Goal: Task Accomplishment & Management: Manage account settings

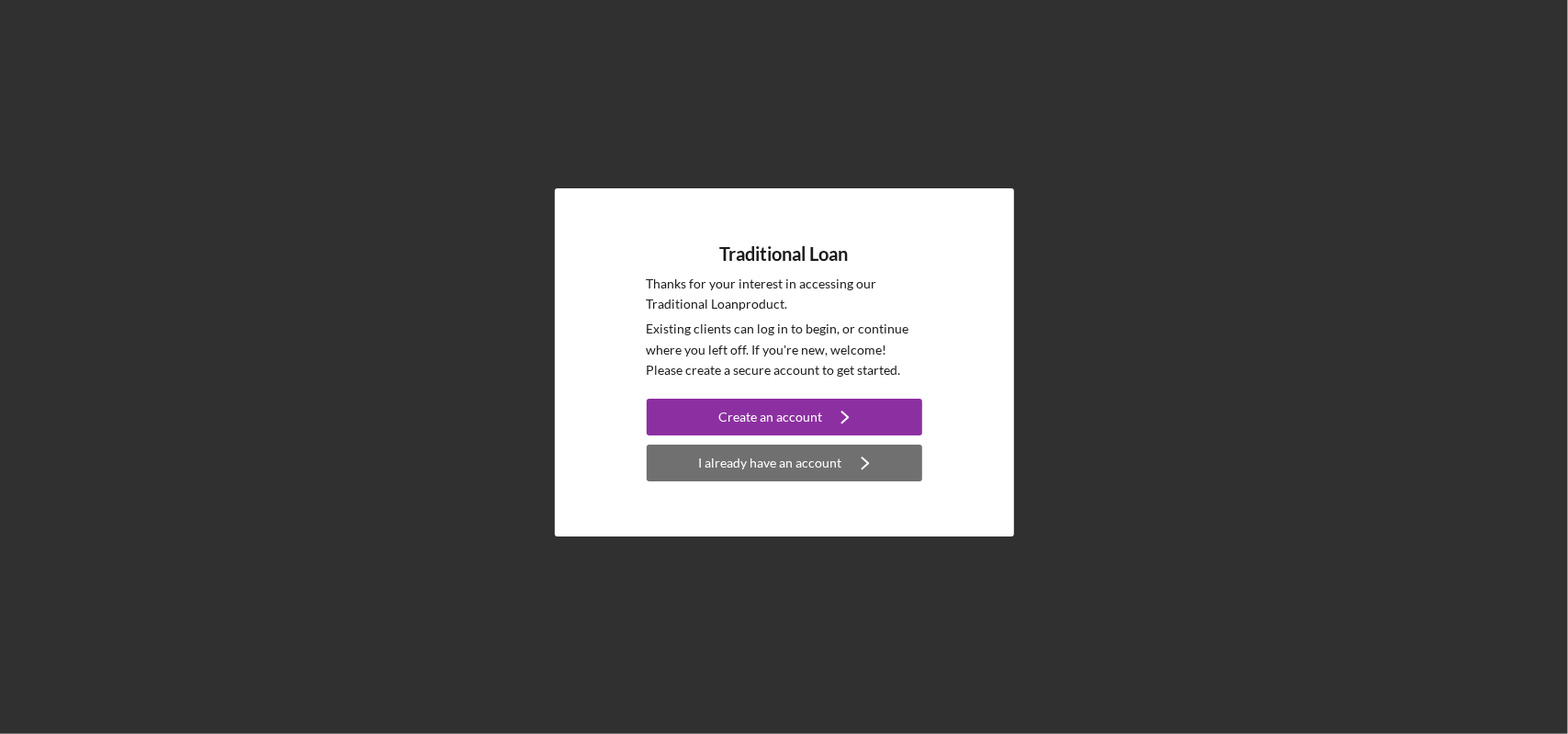
click at [773, 458] on div "I already have an account" at bounding box center [771, 462] width 144 height 37
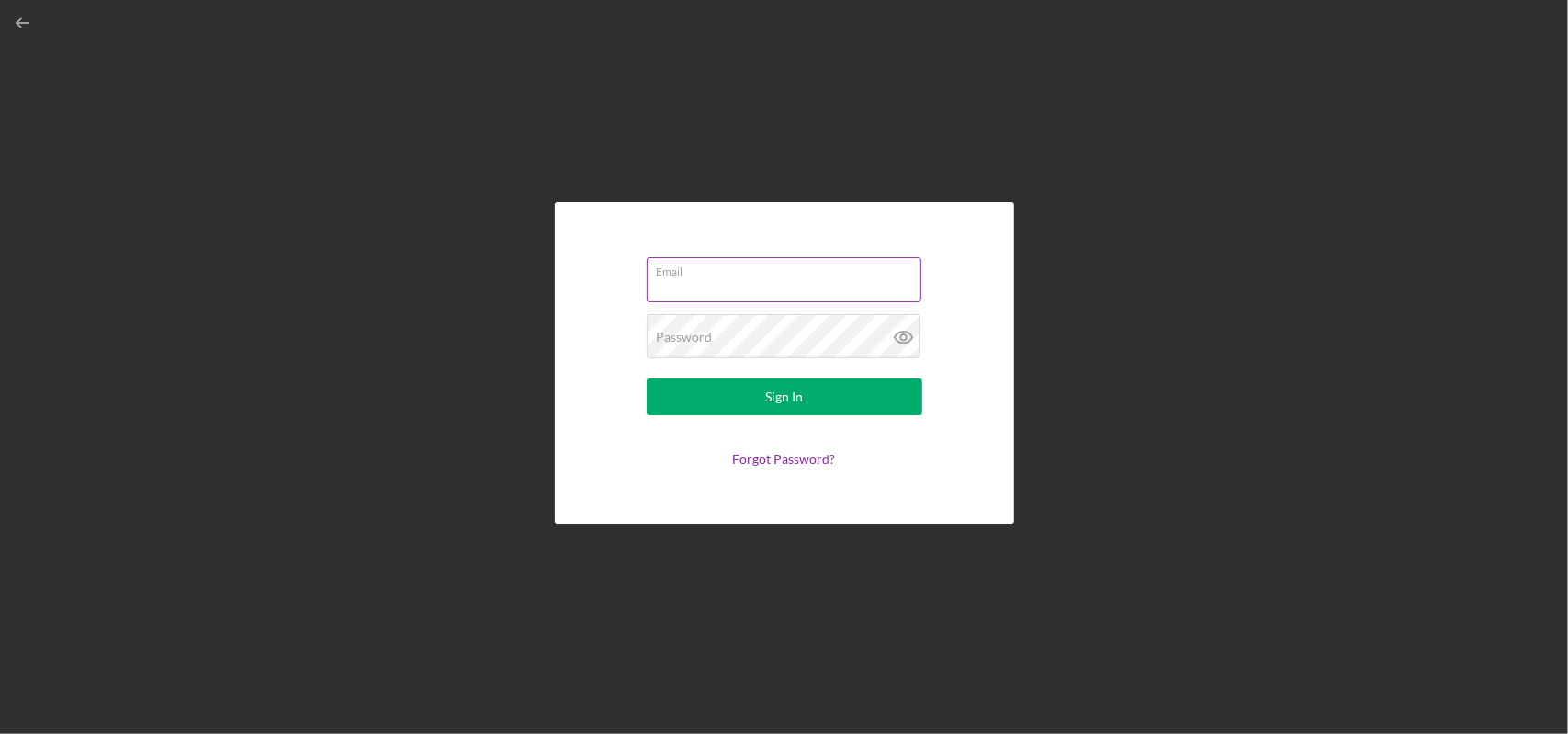
click at [689, 279] on input "Email" at bounding box center [784, 279] width 275 height 44
type input "[EMAIL_ADDRESS][DOMAIN_NAME]"
click at [899, 336] on icon at bounding box center [904, 336] width 46 height 46
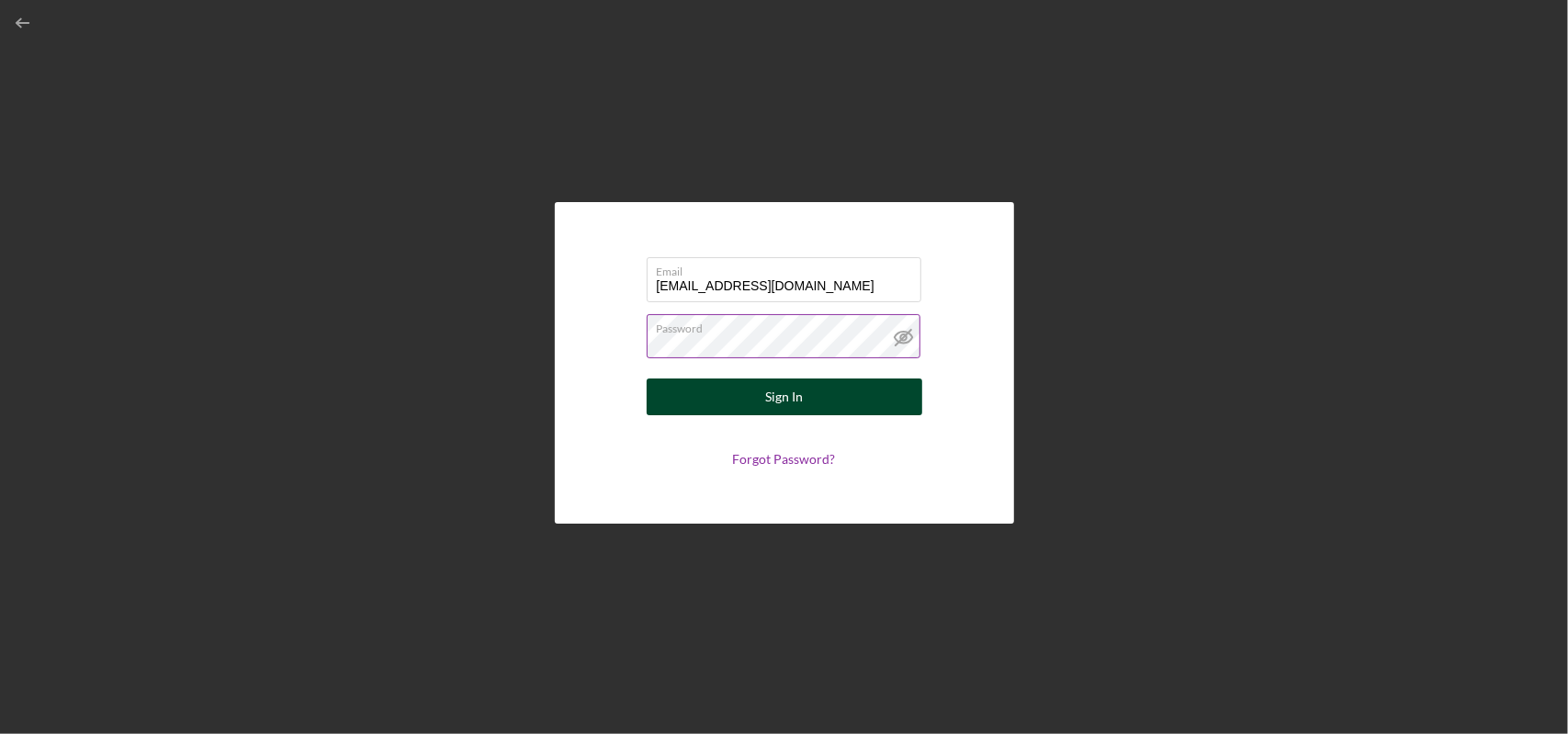
click at [814, 398] on button "Sign In" at bounding box center [784, 397] width 276 height 37
click at [791, 396] on div "Sign In" at bounding box center [784, 397] width 38 height 37
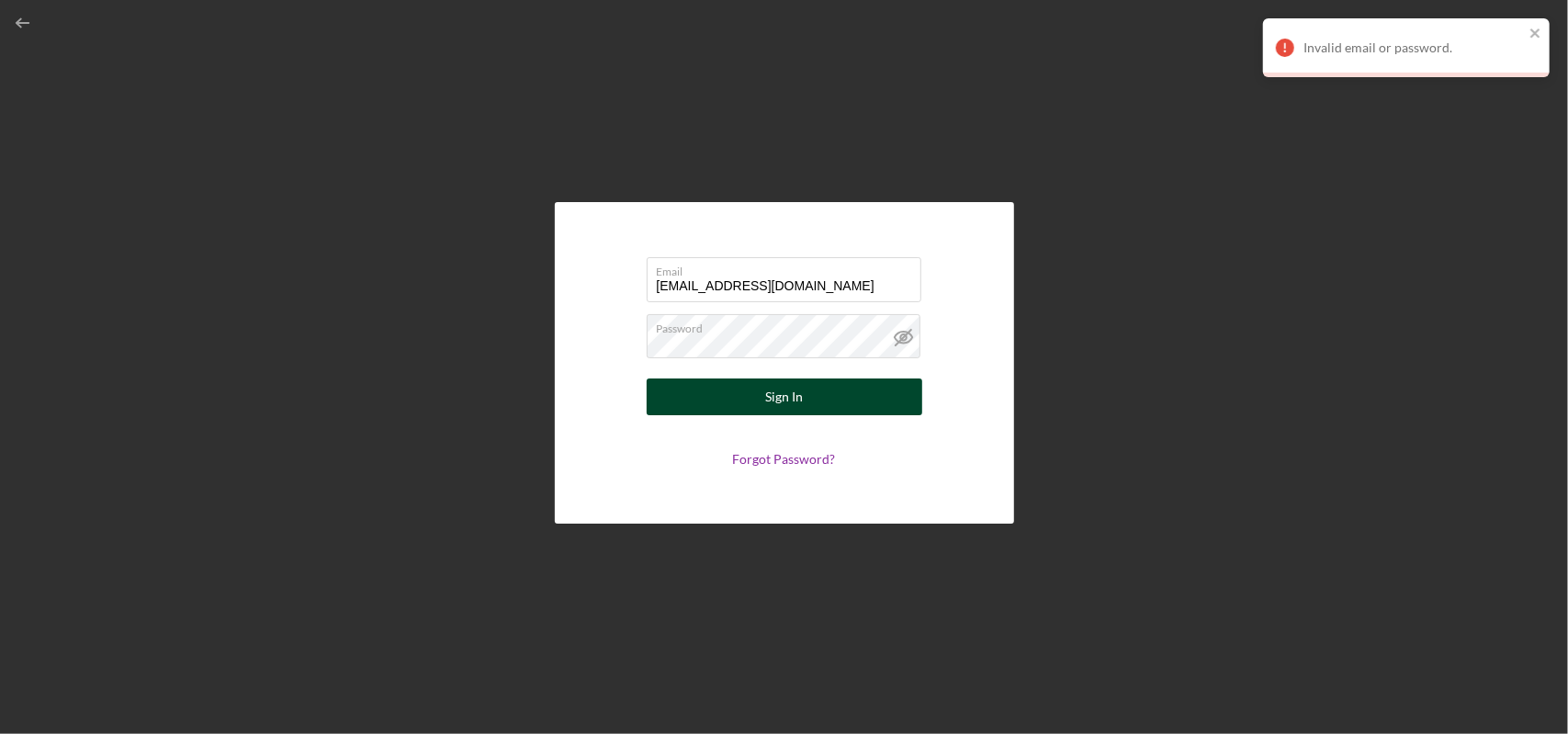
click at [876, 400] on button "Sign In" at bounding box center [784, 397] width 276 height 37
click at [845, 393] on button "Sign In" at bounding box center [784, 397] width 276 height 37
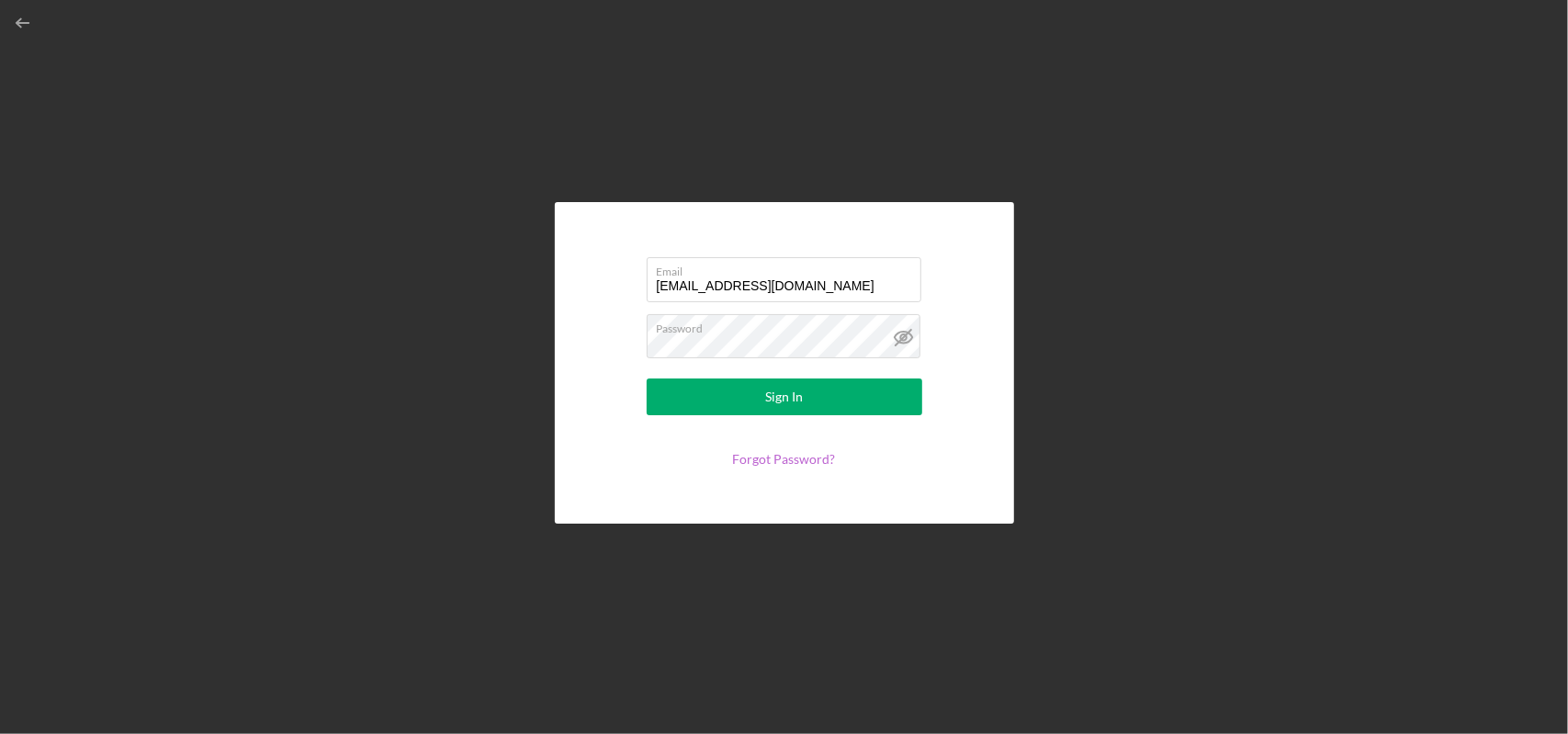
click at [801, 457] on link "Forgot Password?" at bounding box center [784, 458] width 103 height 16
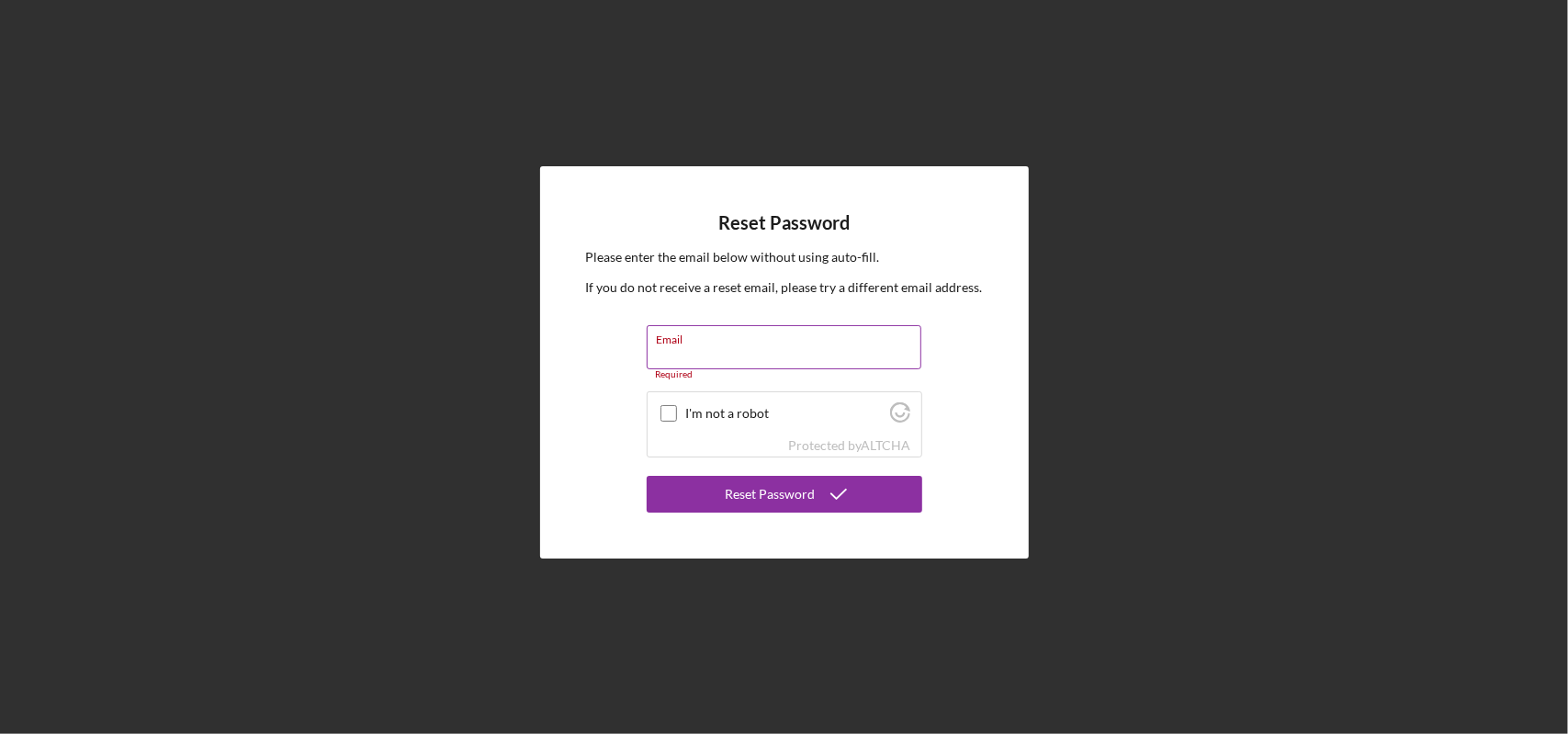
click at [719, 350] on input "Email" at bounding box center [784, 347] width 275 height 44
type input "[EMAIL_ADDRESS][DOMAIN_NAME]"
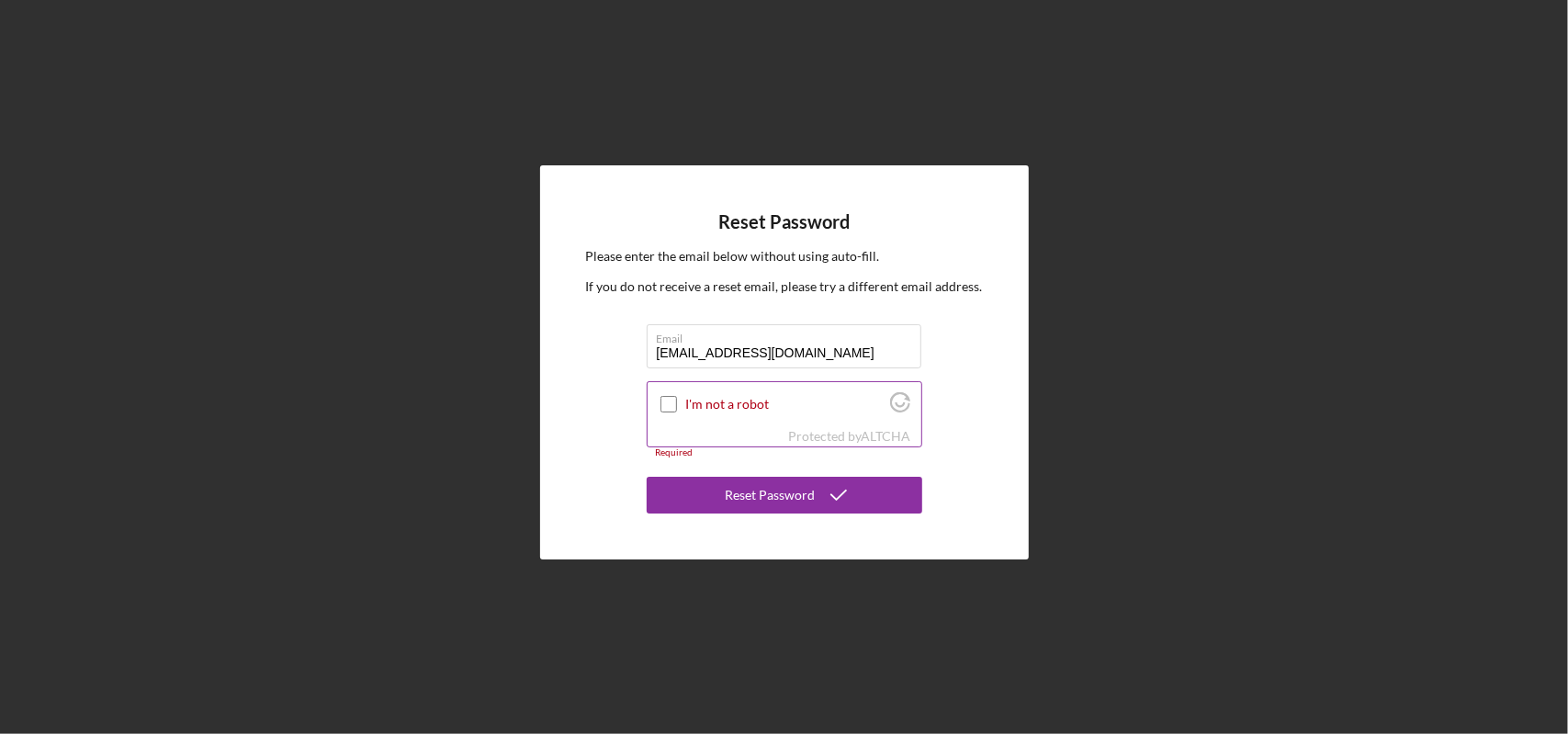
click at [663, 403] on input "I'm not a robot" at bounding box center [668, 403] width 16 height 16
checkbox input "true"
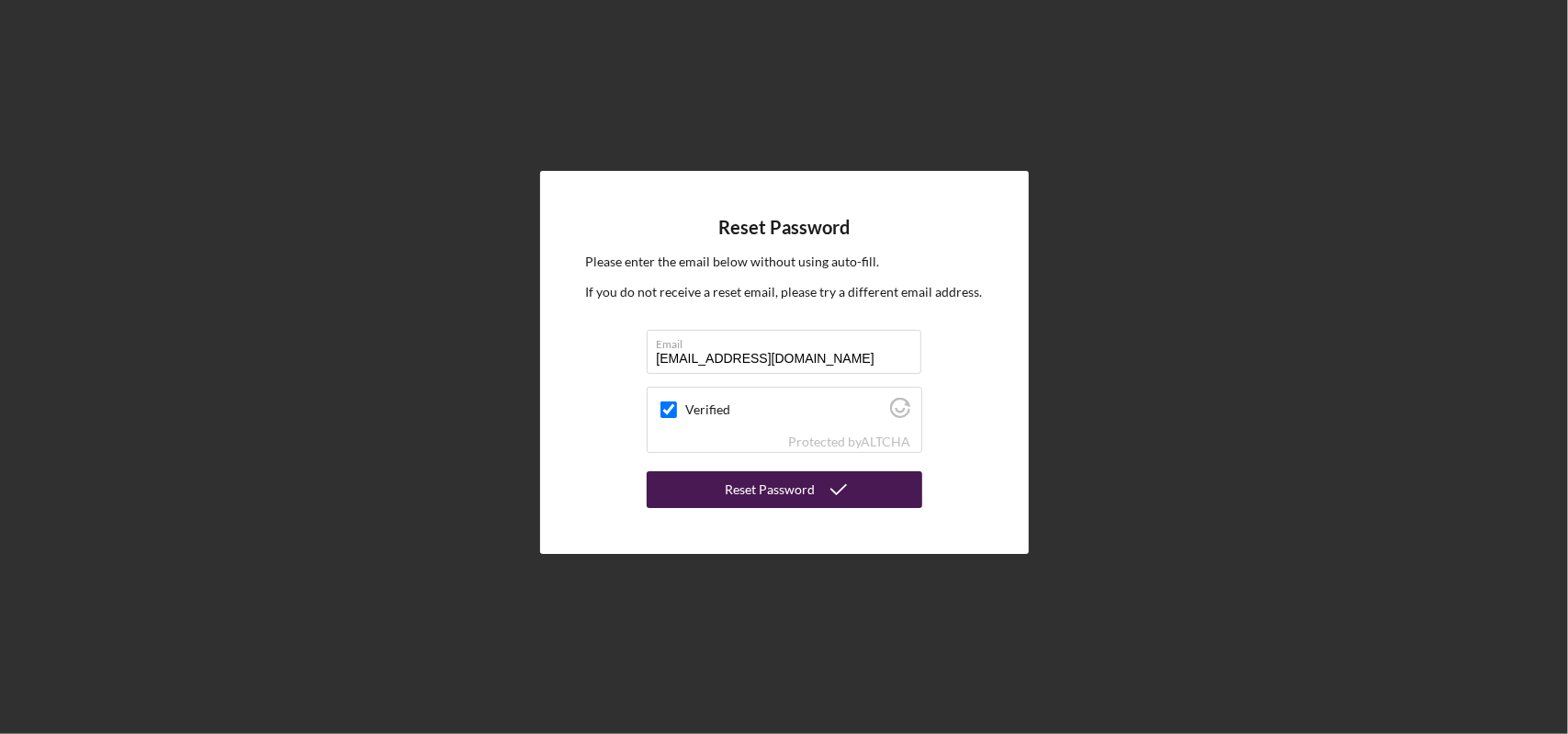
click at [830, 477] on icon "submit" at bounding box center [838, 489] width 46 height 46
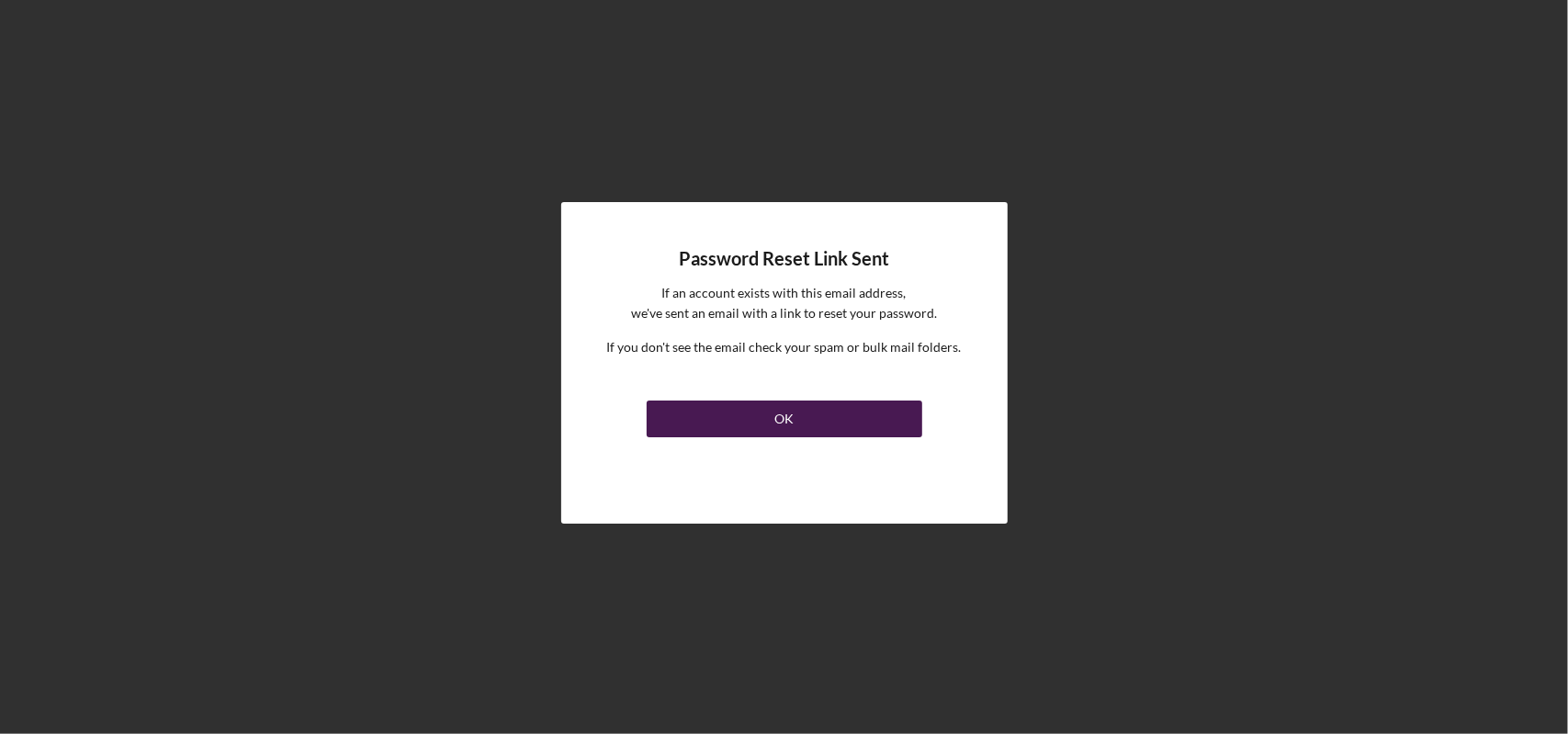
click at [786, 412] on div "OK" at bounding box center [784, 418] width 19 height 37
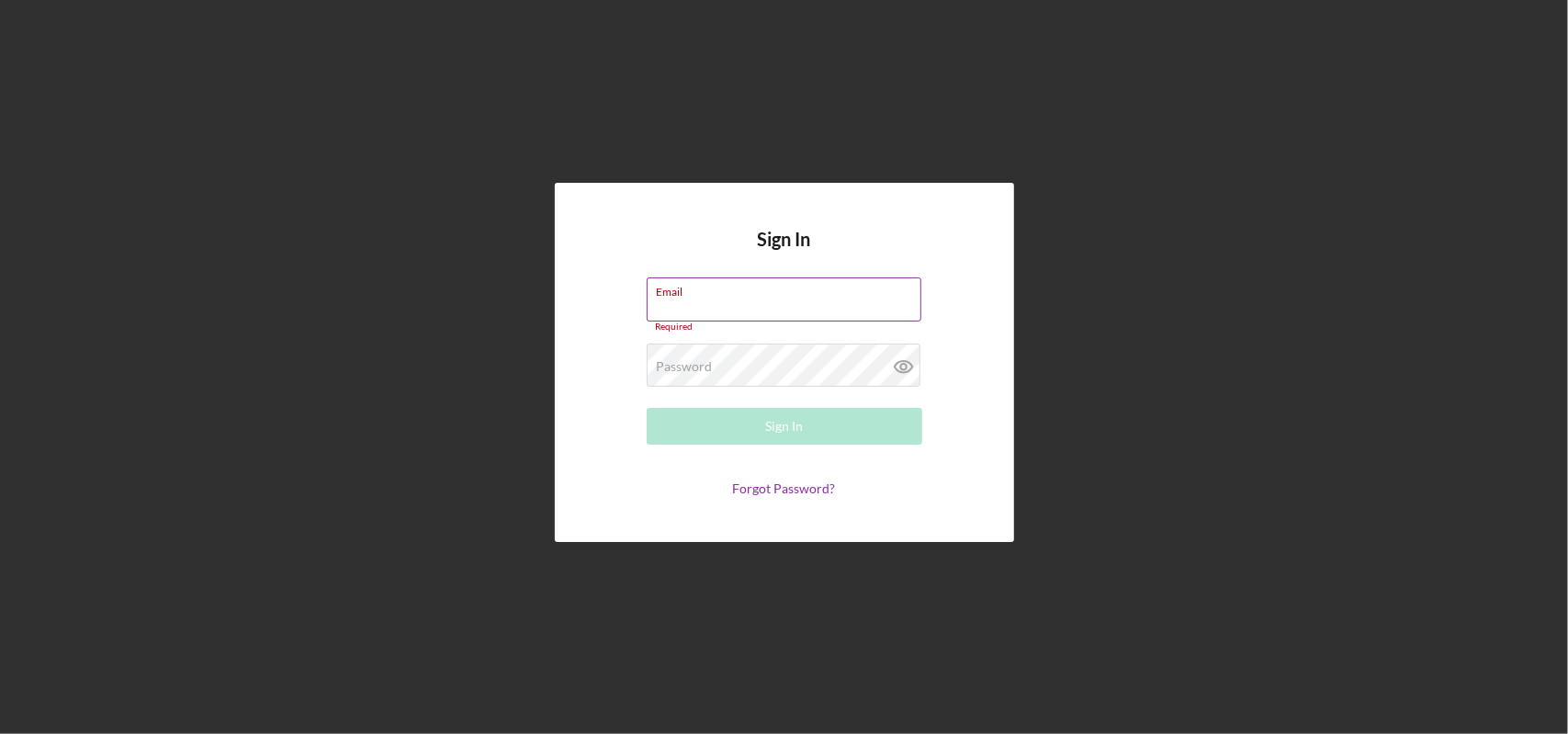
click at [756, 304] on input "Email" at bounding box center [784, 299] width 275 height 44
type input "[EMAIL_ADDRESS][DOMAIN_NAME]"
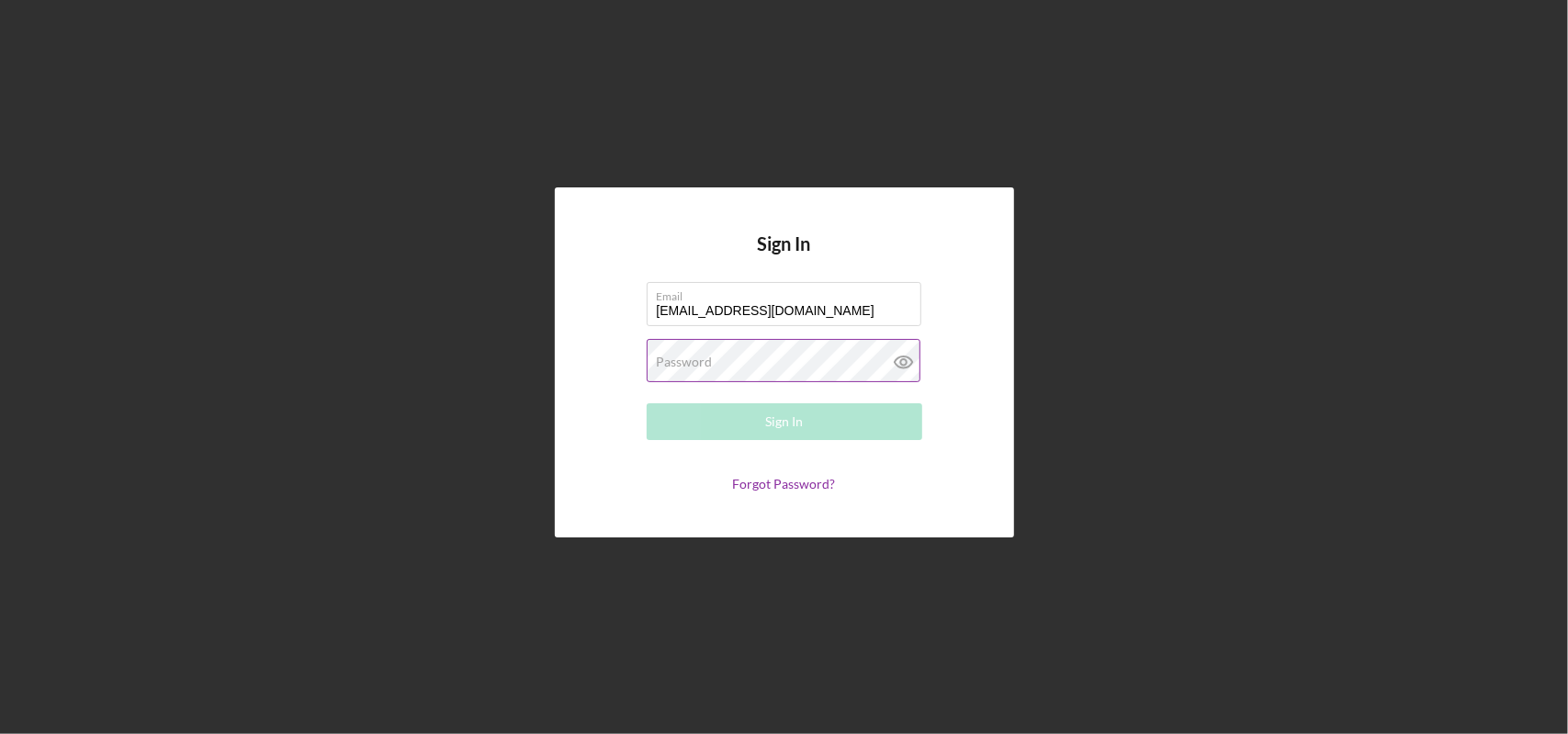
click at [687, 365] on label "Password" at bounding box center [684, 362] width 56 height 15
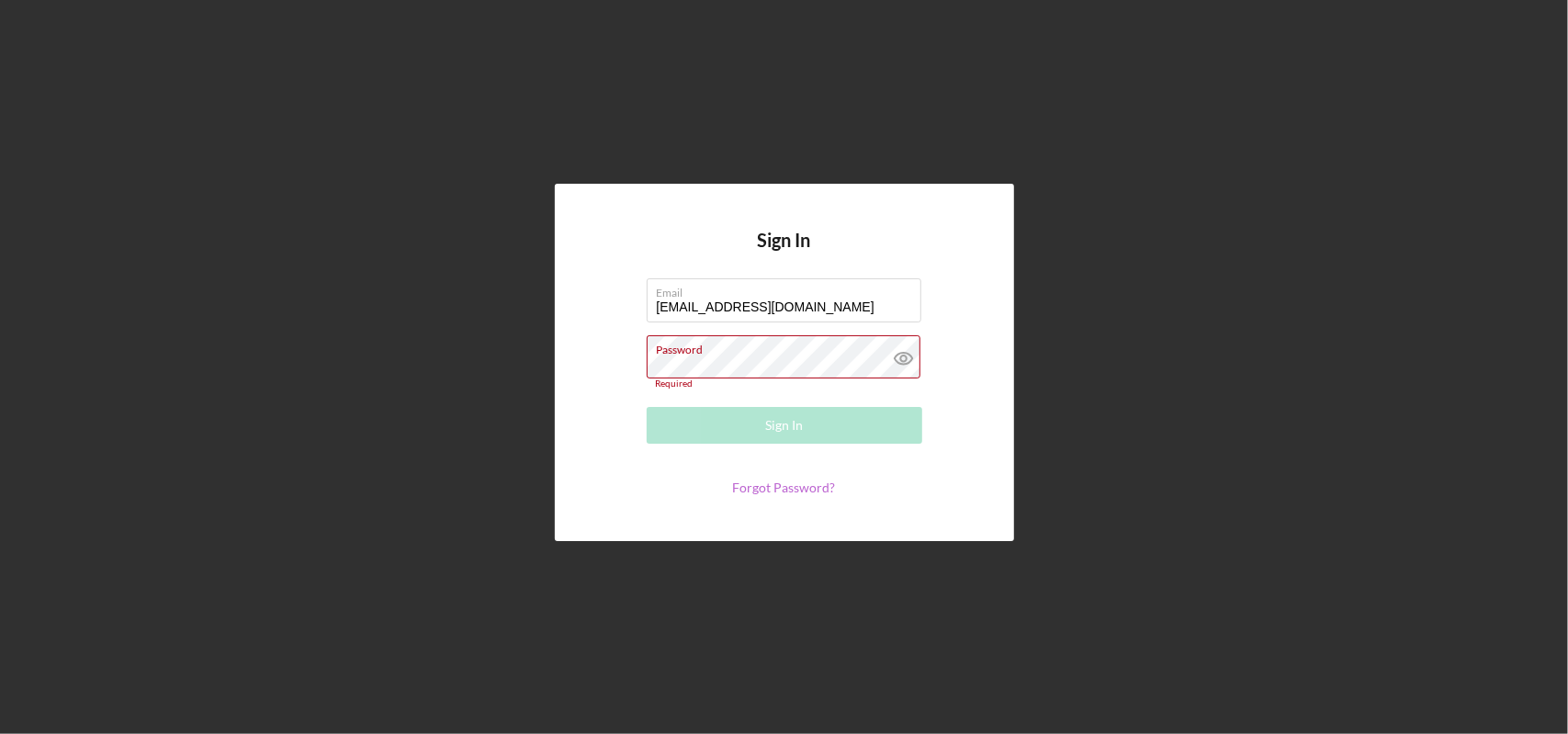
click at [772, 484] on link "Forgot Password?" at bounding box center [784, 486] width 103 height 16
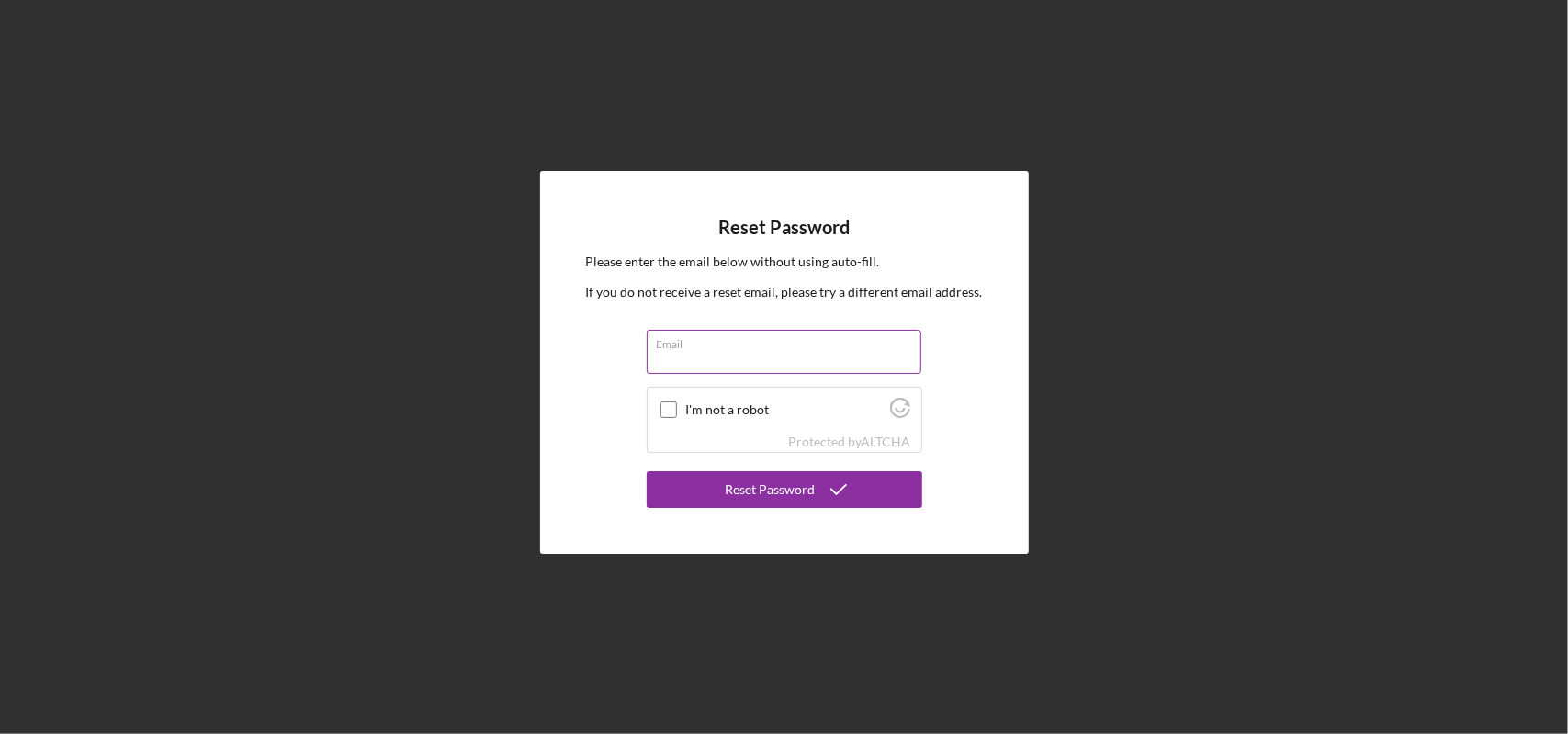
click at [691, 357] on input "Email" at bounding box center [784, 351] width 275 height 44
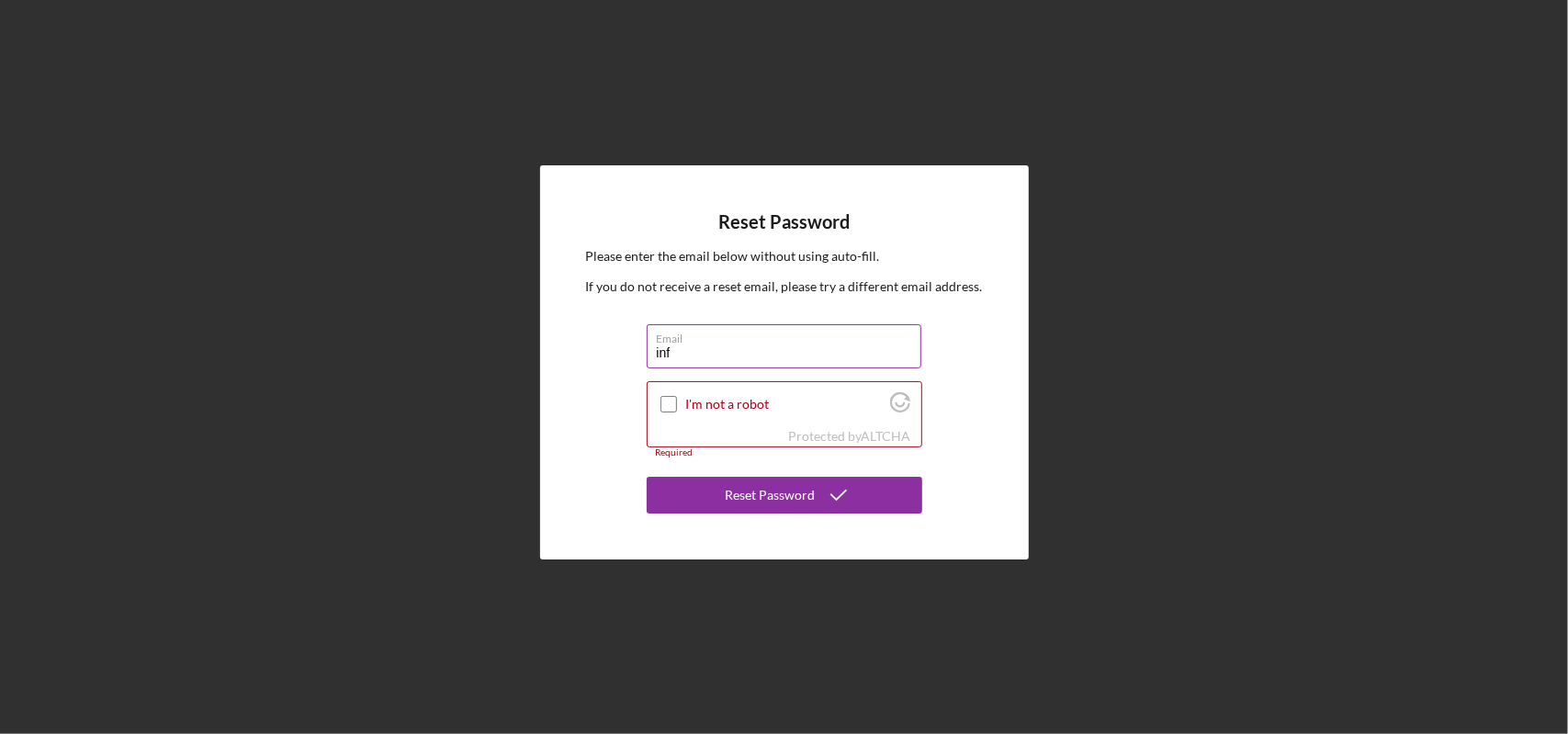
type input "[EMAIL_ADDRESS][DOMAIN_NAME]"
click at [667, 401] on input "I'm not a robot" at bounding box center [668, 403] width 16 height 16
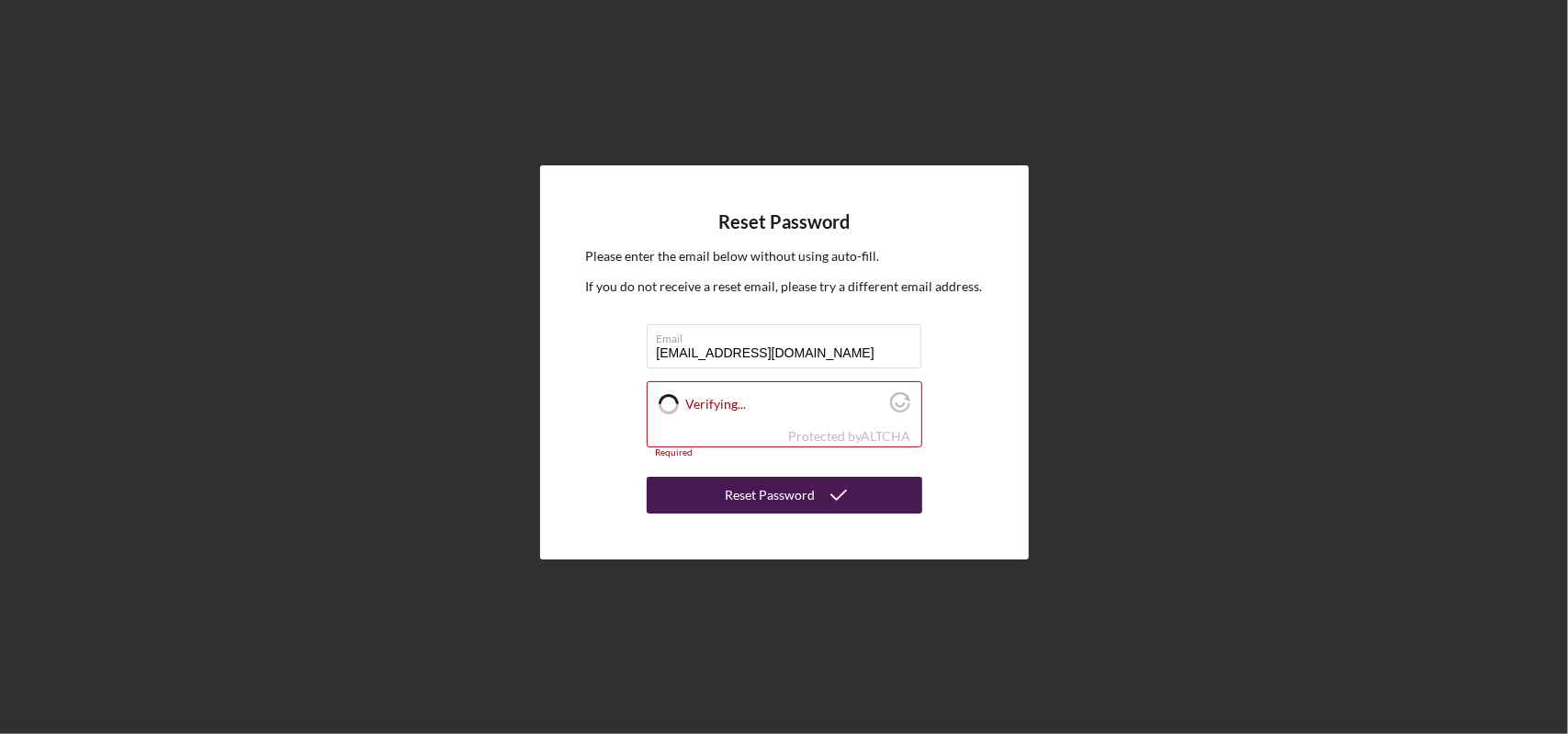
click at [799, 486] on div "Reset Password" at bounding box center [770, 495] width 90 height 37
checkbox input "true"
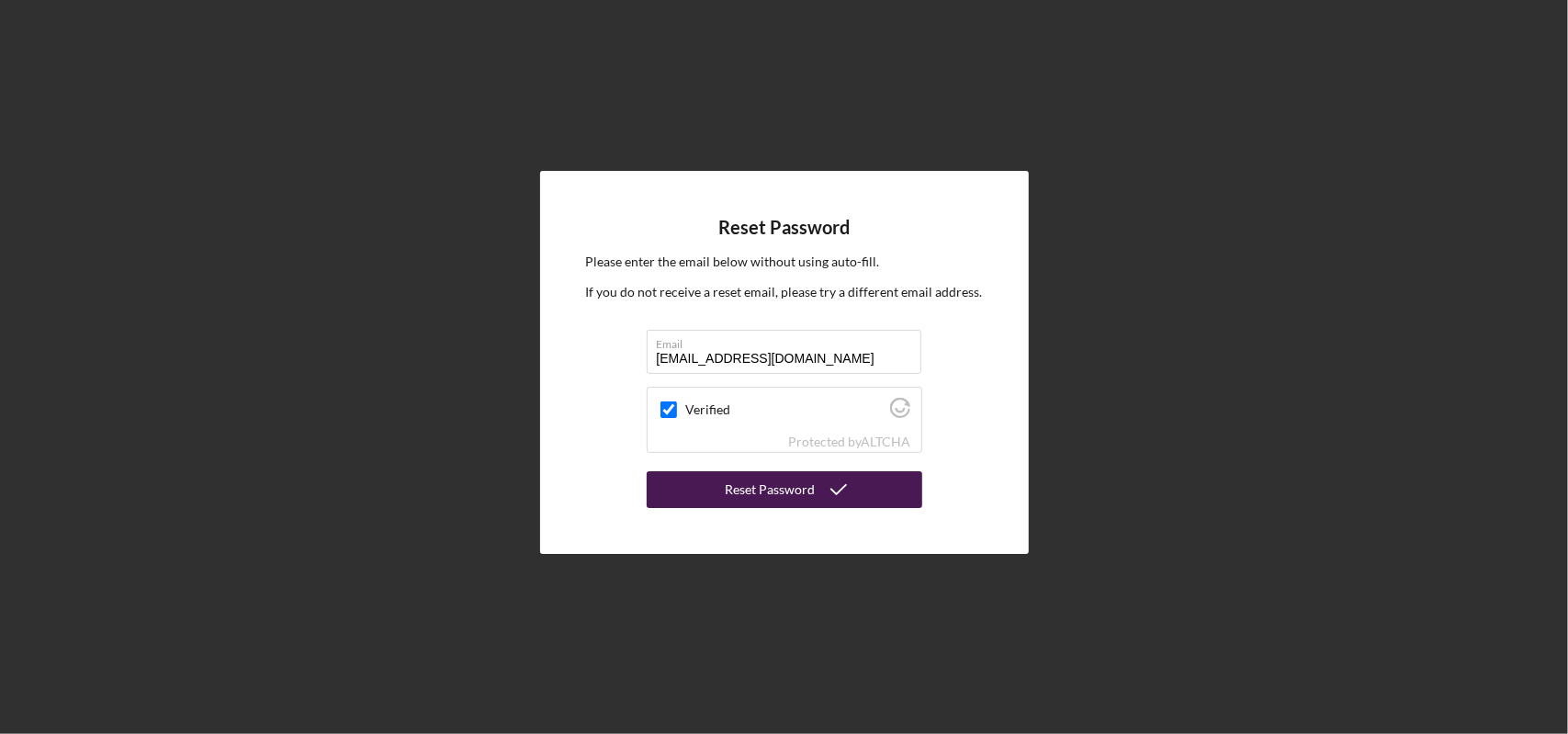
click at [828, 487] on icon "submit" at bounding box center [838, 489] width 46 height 46
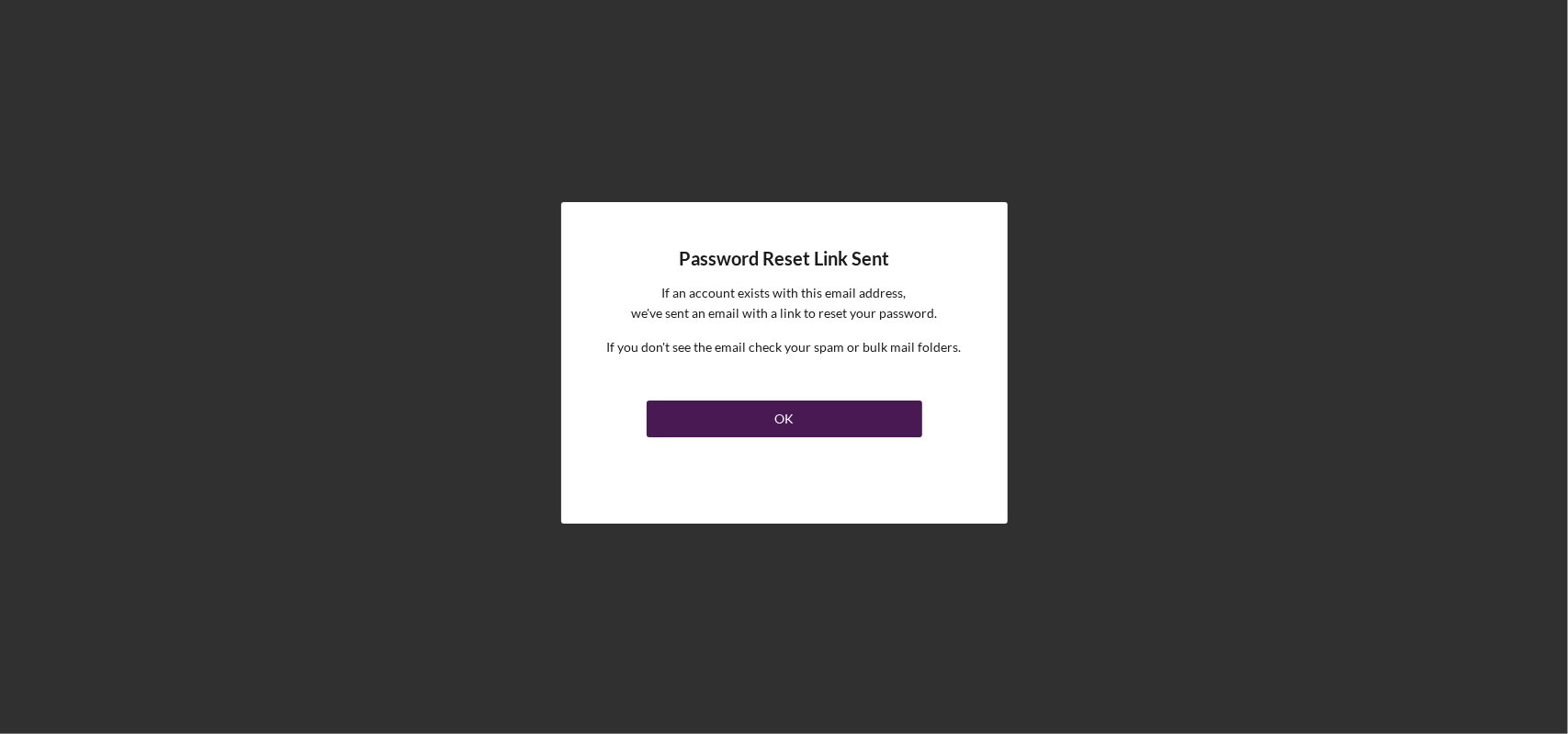
click at [798, 414] on button "OK" at bounding box center [784, 418] width 276 height 37
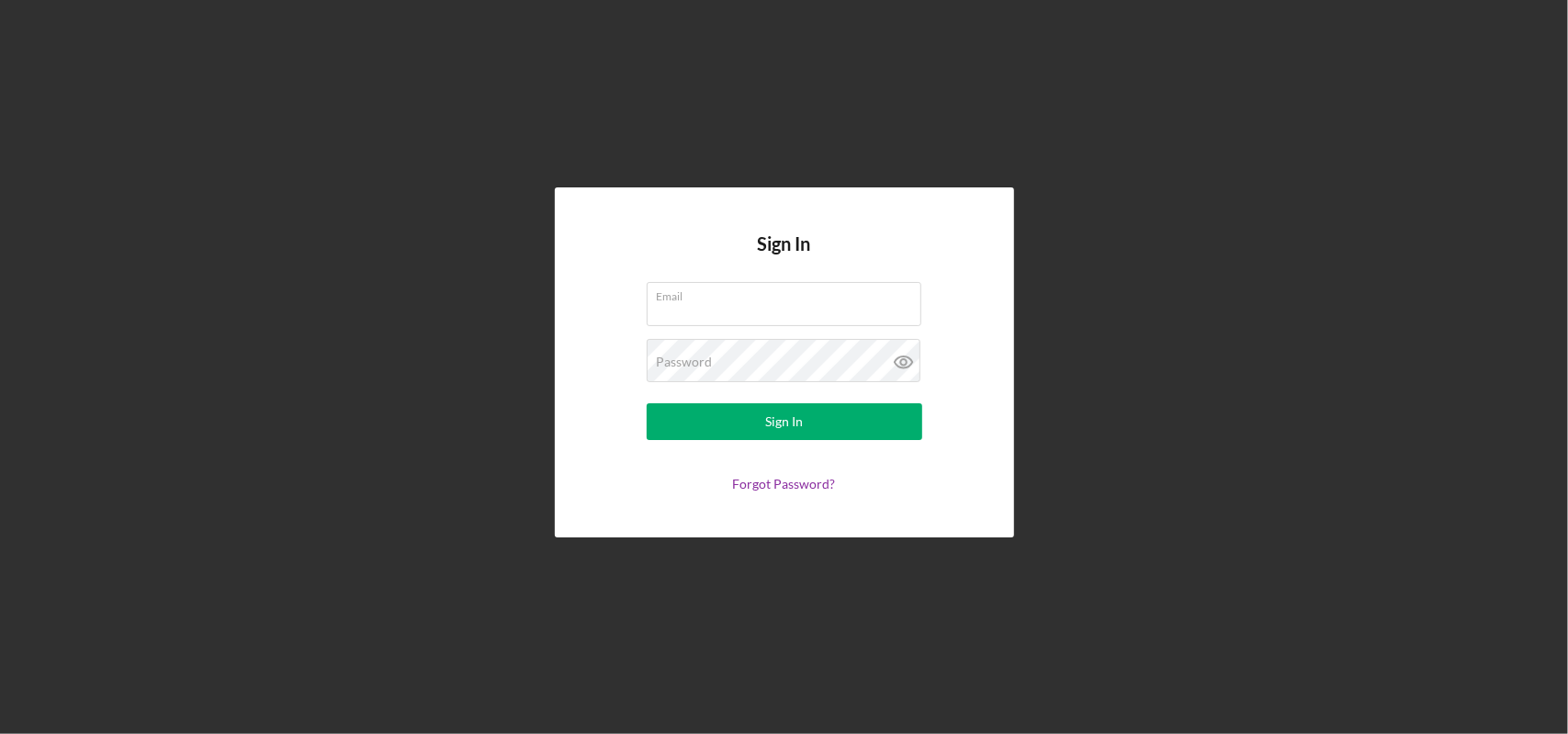
click at [1060, 126] on div "Sign In Email Password Sign In Forgot Password?" at bounding box center [784, 362] width 1550 height 725
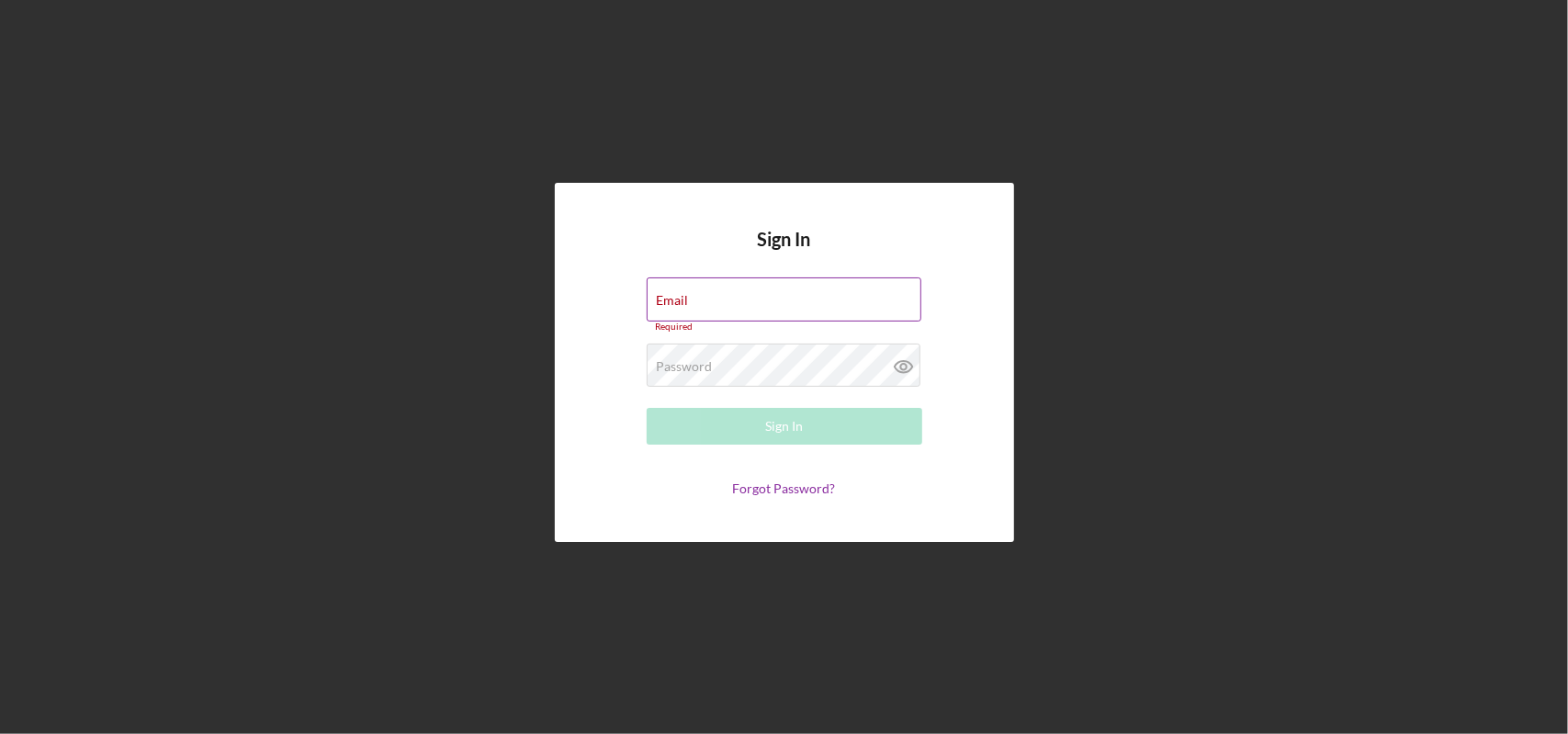
click at [792, 302] on input "Email" at bounding box center [784, 299] width 275 height 44
type input "[EMAIL_ADDRESS][DOMAIN_NAME]"
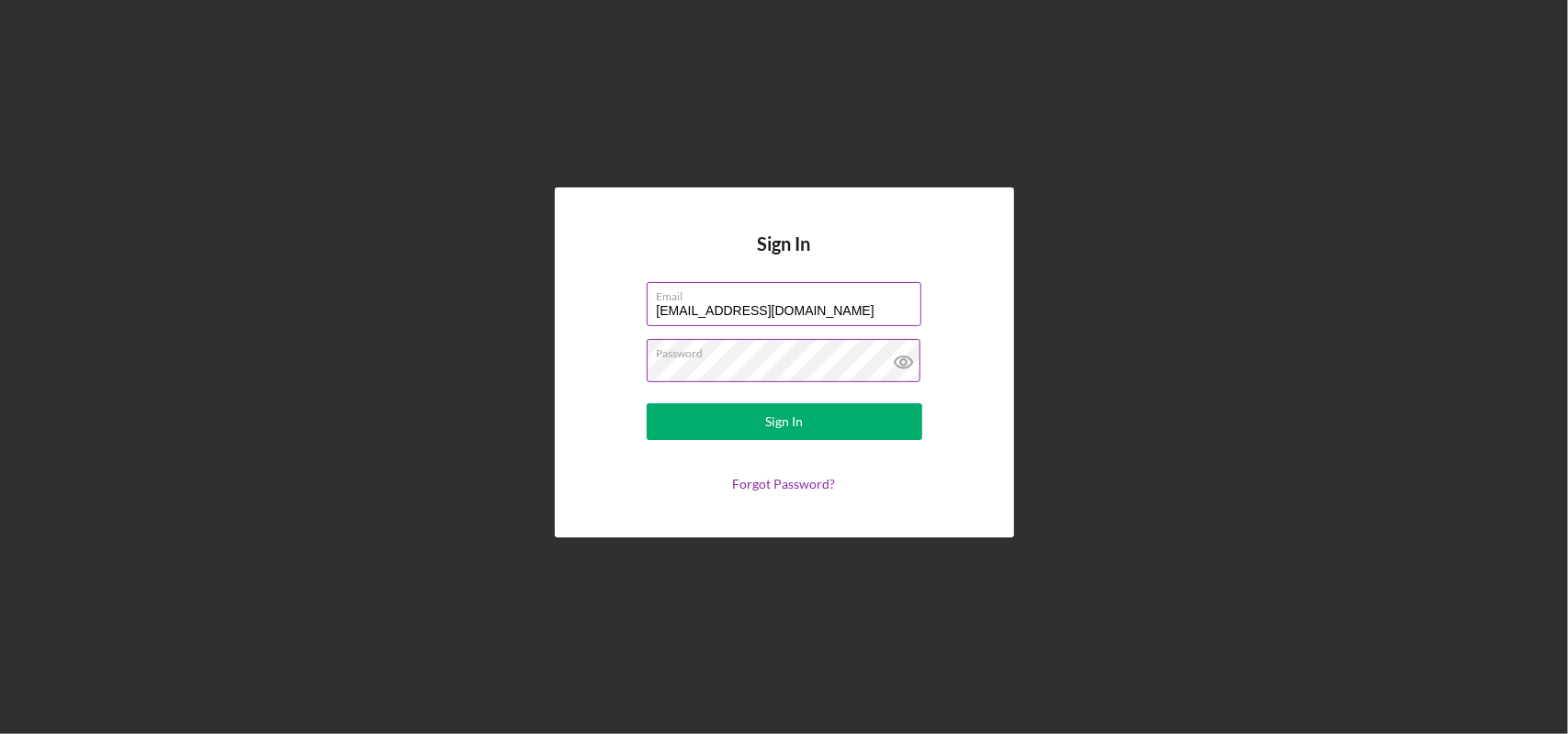
click at [901, 360] on icon at bounding box center [904, 362] width 6 height 6
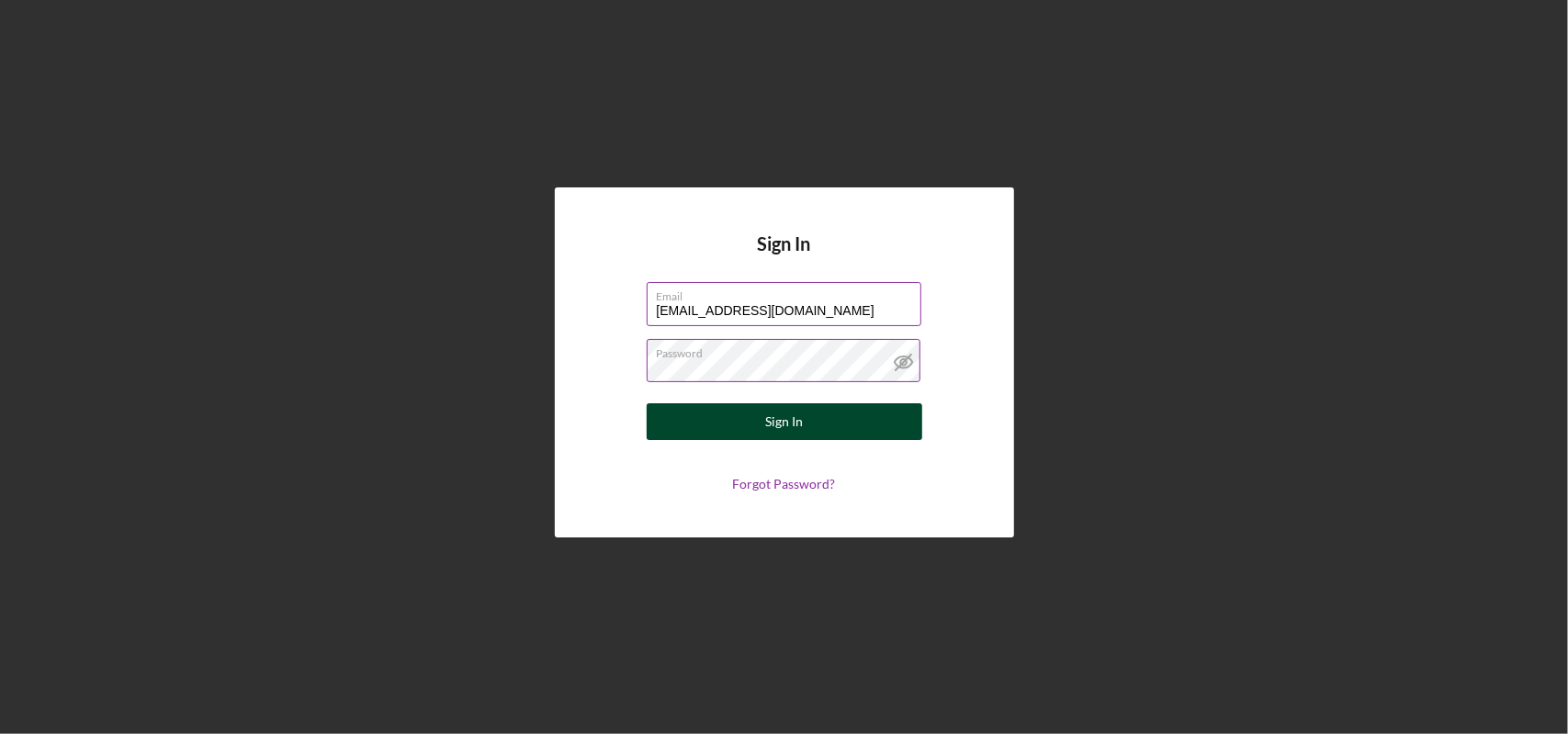
click at [786, 418] on div "Sign In" at bounding box center [784, 421] width 38 height 37
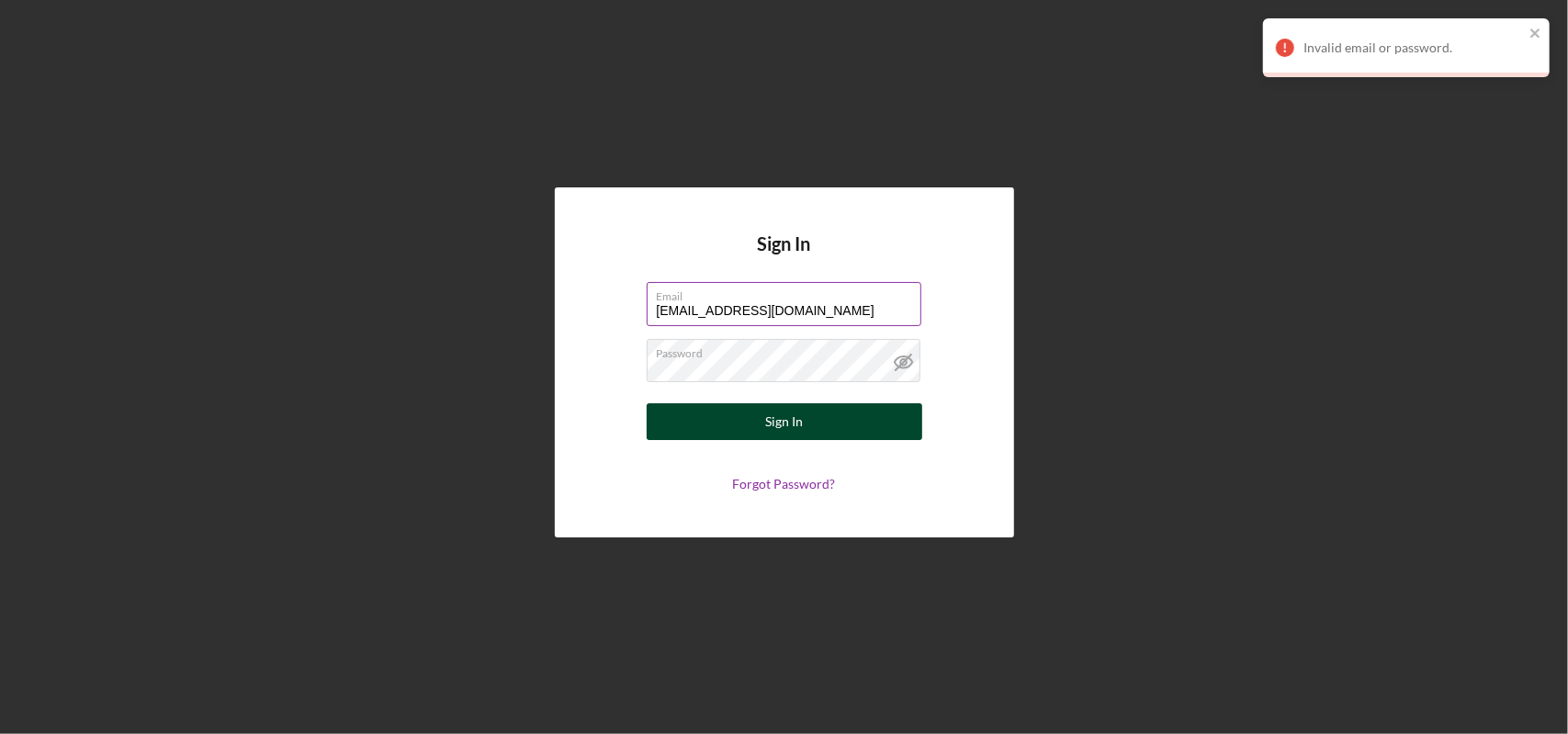
click at [805, 416] on button "Sign In" at bounding box center [784, 421] width 276 height 37
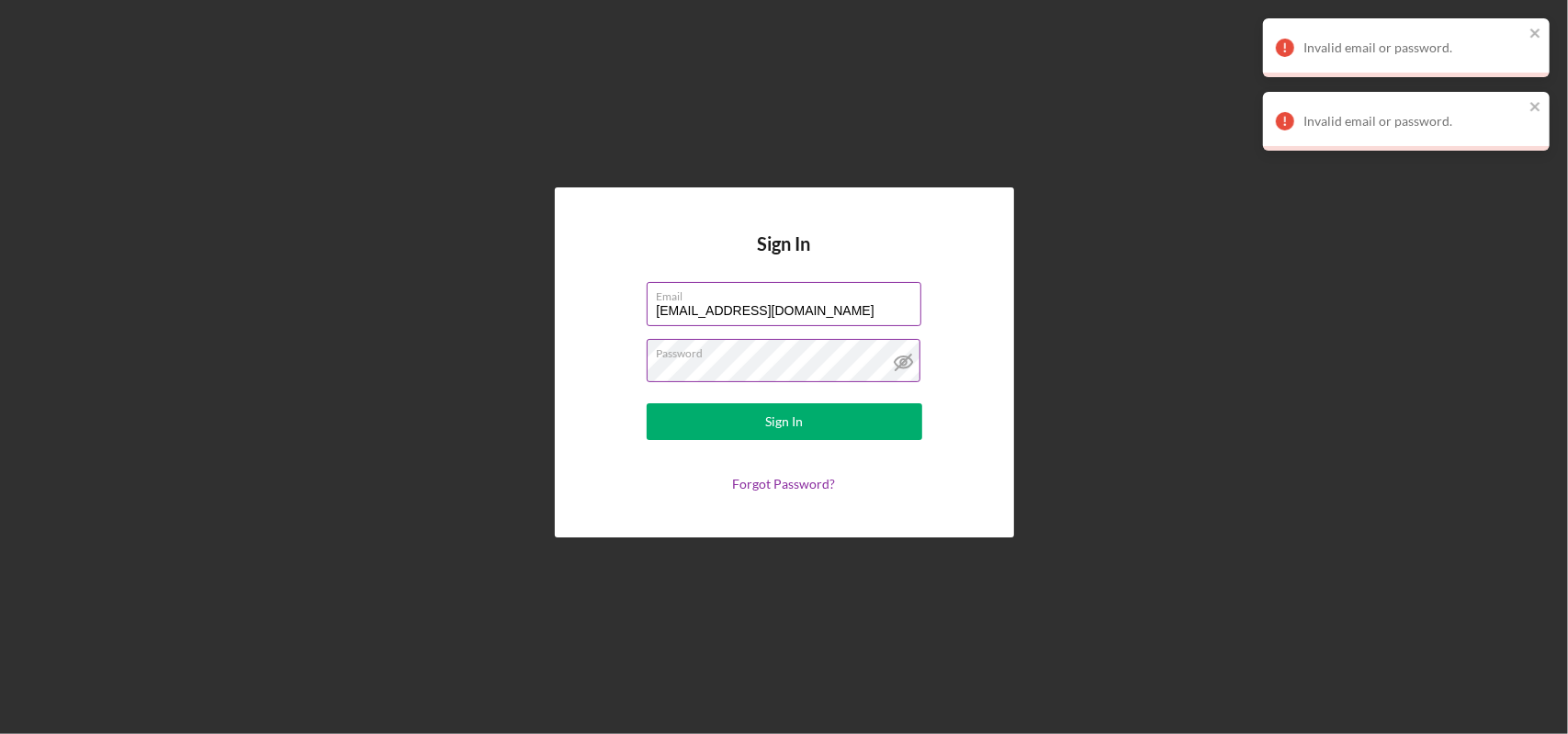
click at [792, 355] on label "Password" at bounding box center [789, 350] width 265 height 20
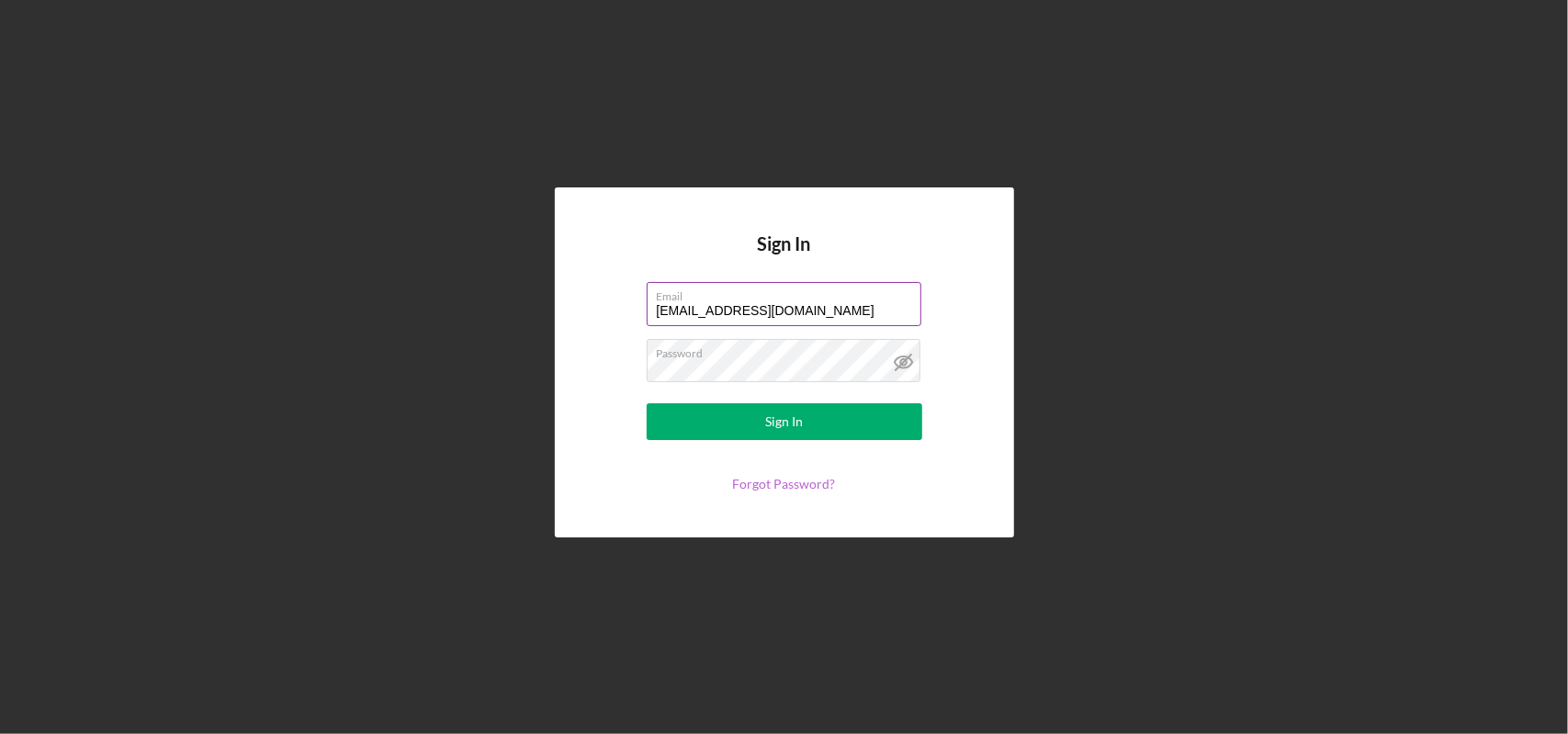
click at [806, 480] on link "Forgot Password?" at bounding box center [784, 484] width 103 height 16
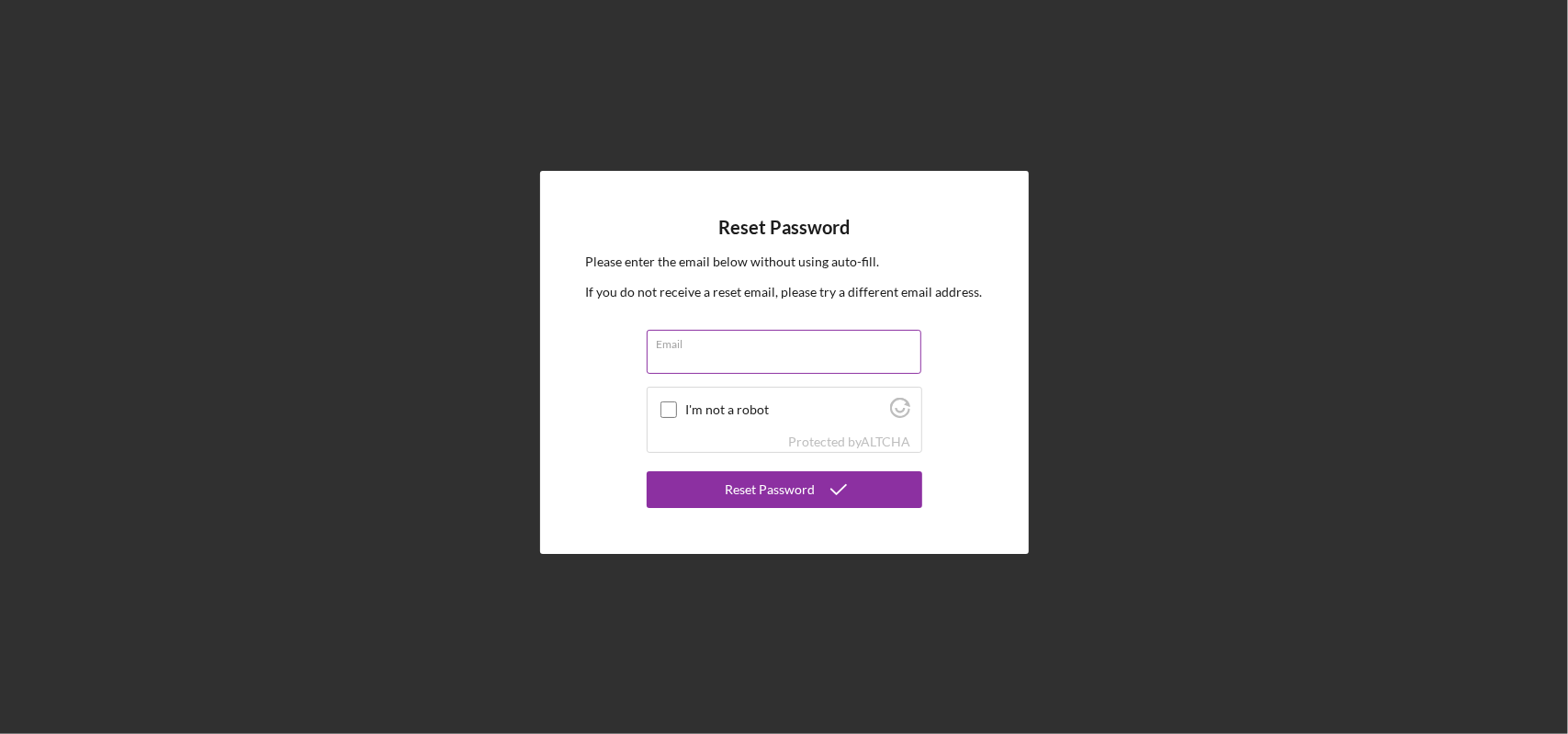
drag, startPoint x: 751, startPoint y: 363, endPoint x: 763, endPoint y: 361, distance: 12.2
click at [757, 363] on input "Email" at bounding box center [784, 351] width 275 height 44
type input "[EMAIL_ADDRESS][DOMAIN_NAME]"
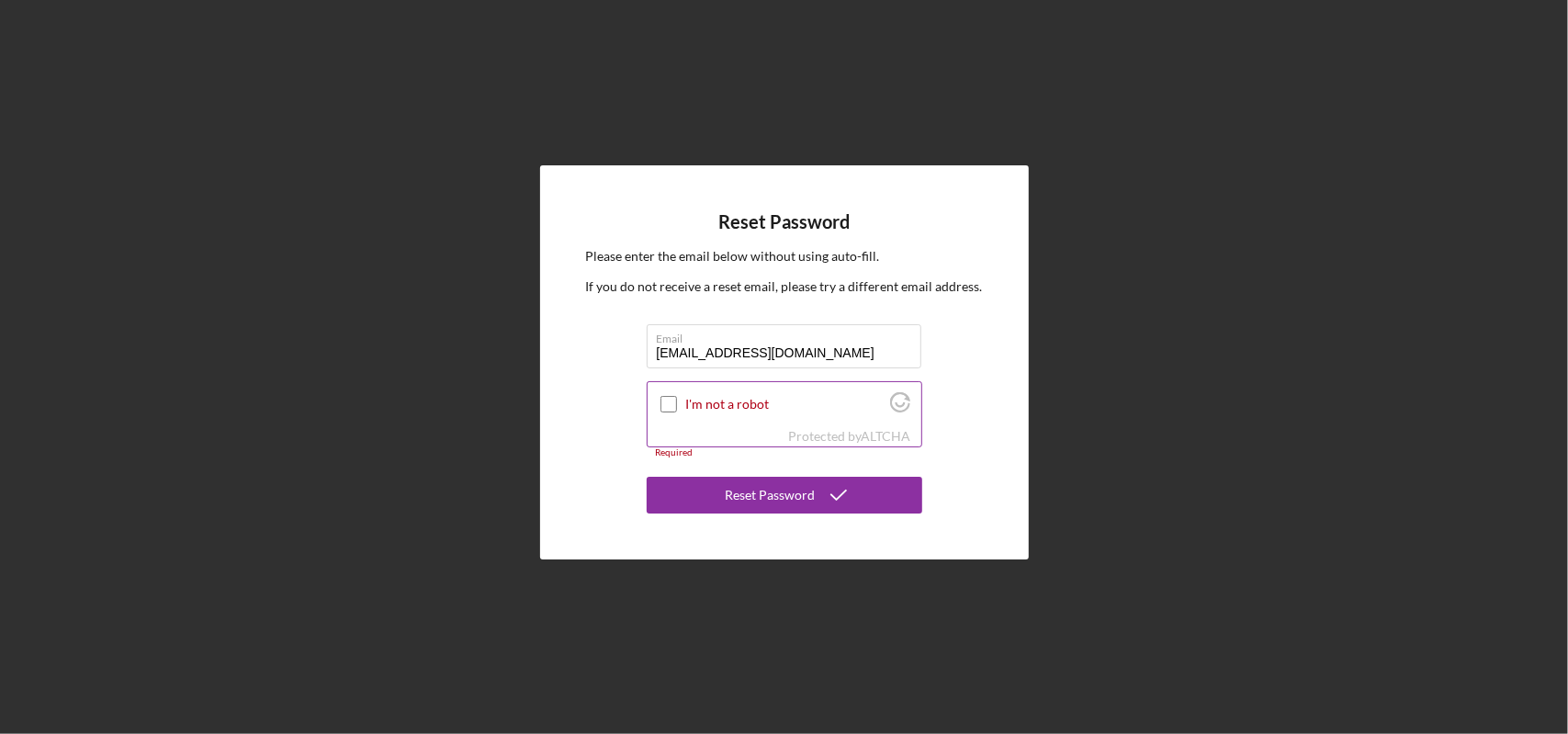
click at [661, 404] on input "I'm not a robot" at bounding box center [668, 403] width 16 height 16
checkbox input "true"
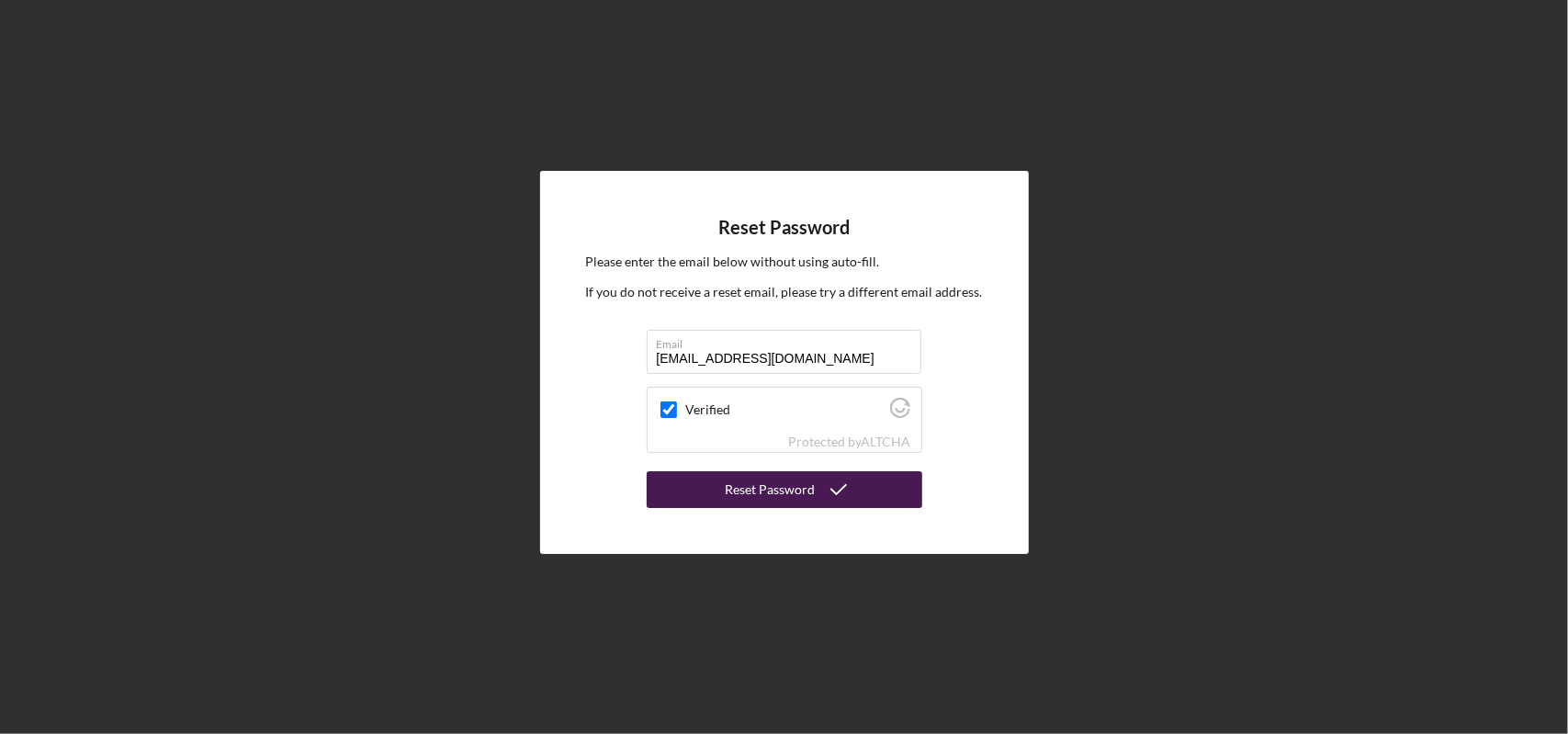
click at [792, 489] on div "Reset Password" at bounding box center [770, 489] width 90 height 37
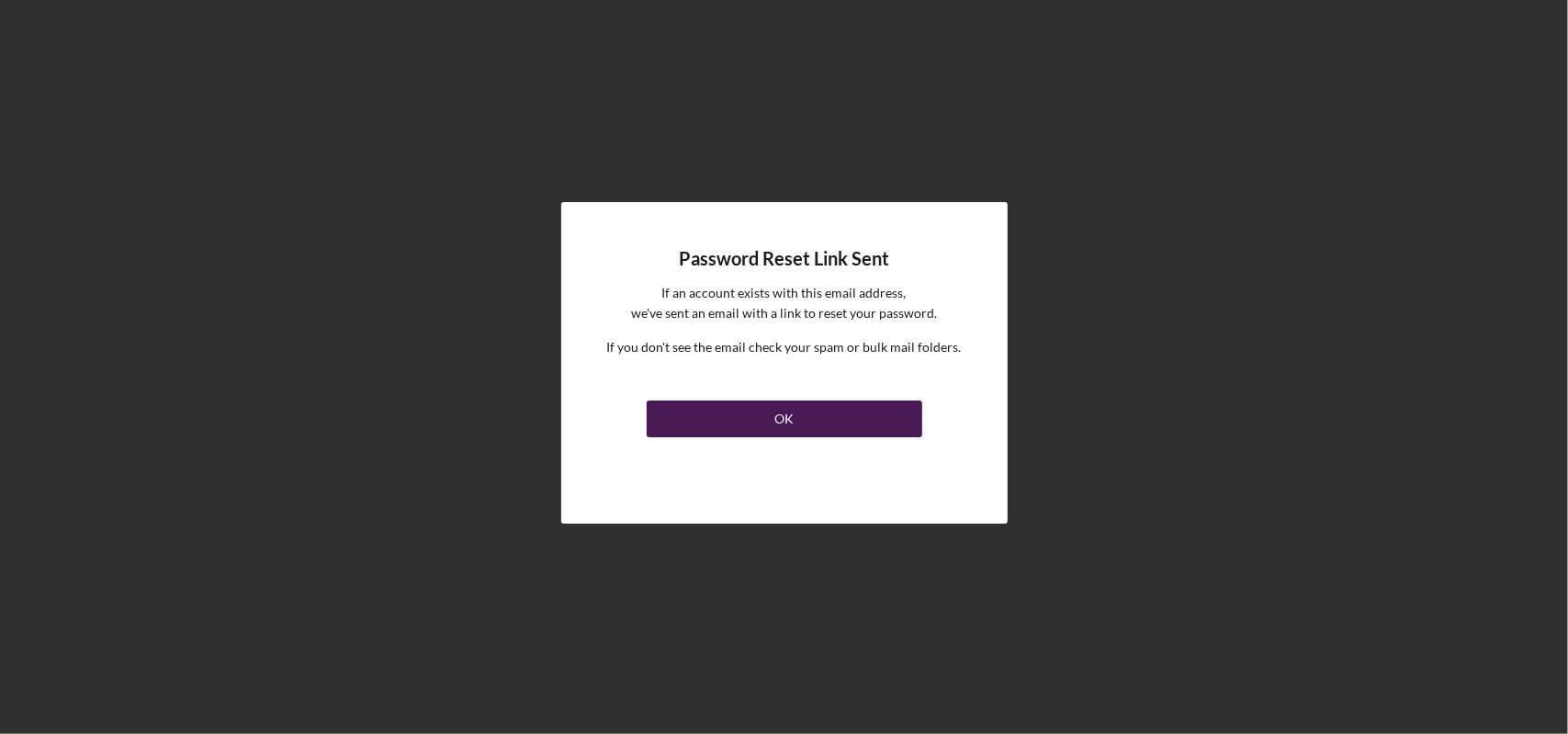
click at [779, 414] on div "OK" at bounding box center [784, 418] width 19 height 37
